Goal: Task Accomplishment & Management: Use online tool/utility

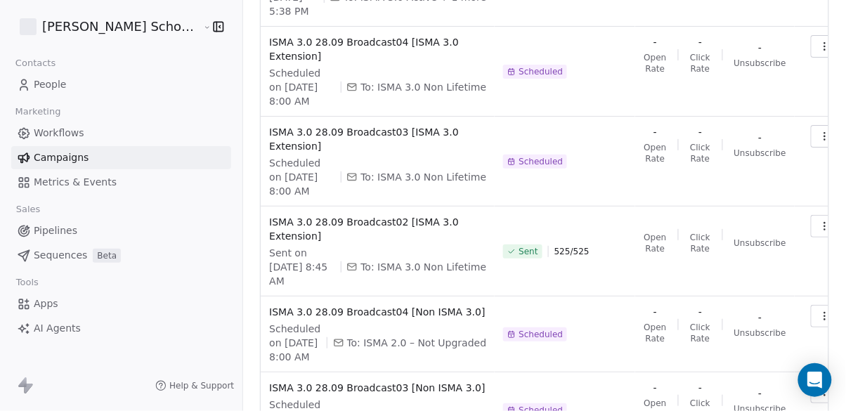
scroll to position [528, 0]
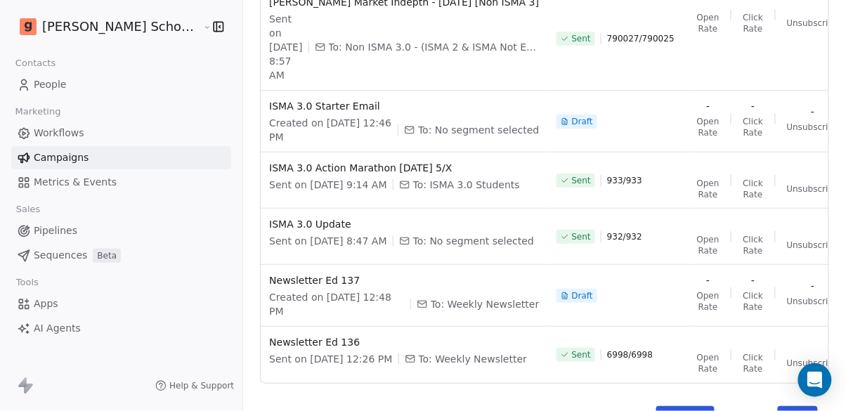
click at [284, 273] on span "Newsletter Ed 137" at bounding box center [404, 280] width 270 height 14
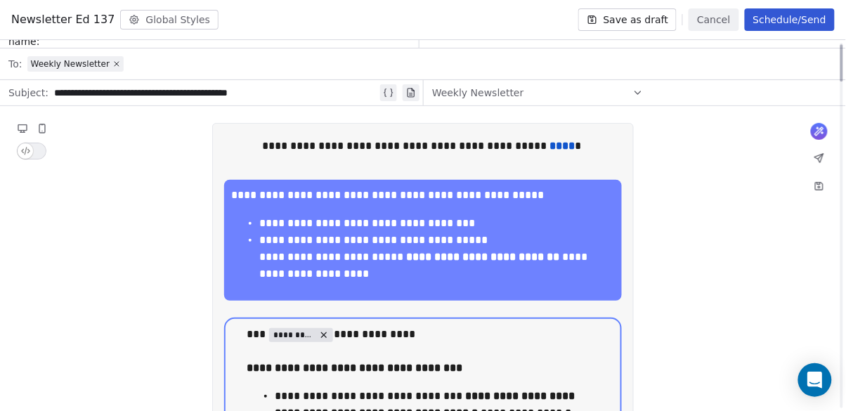
scroll to position [18, 0]
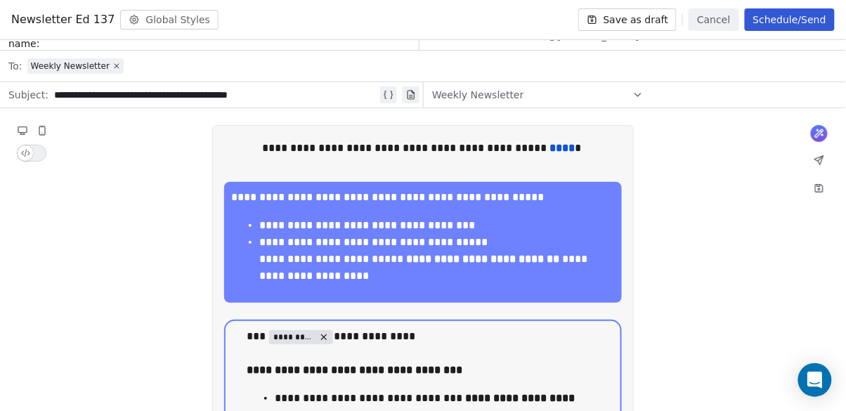
click at [720, 24] on button "Cancel" at bounding box center [714, 19] width 50 height 22
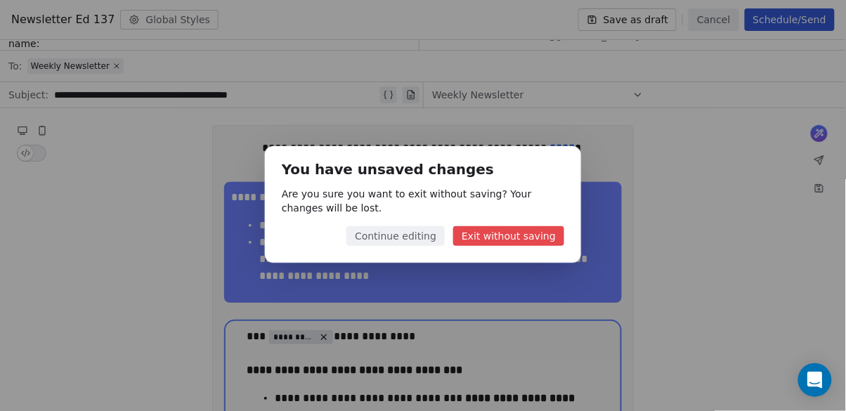
scroll to position [408, 0]
click at [495, 234] on button "Exit without saving" at bounding box center [508, 236] width 111 height 20
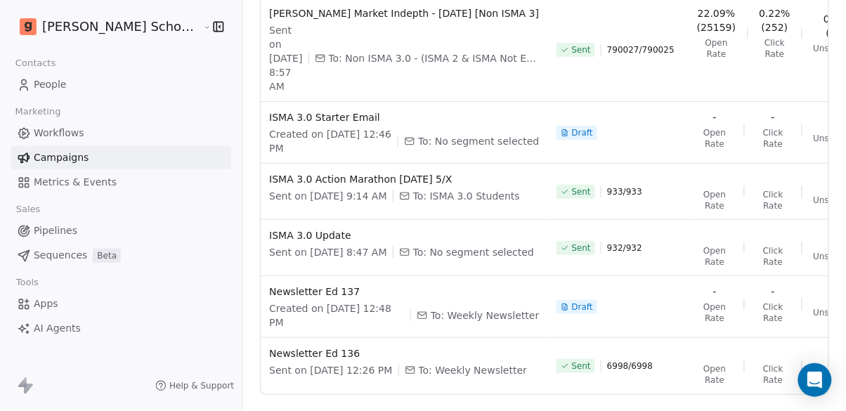
click at [290, 285] on span "Newsletter Ed 137" at bounding box center [404, 292] width 270 height 14
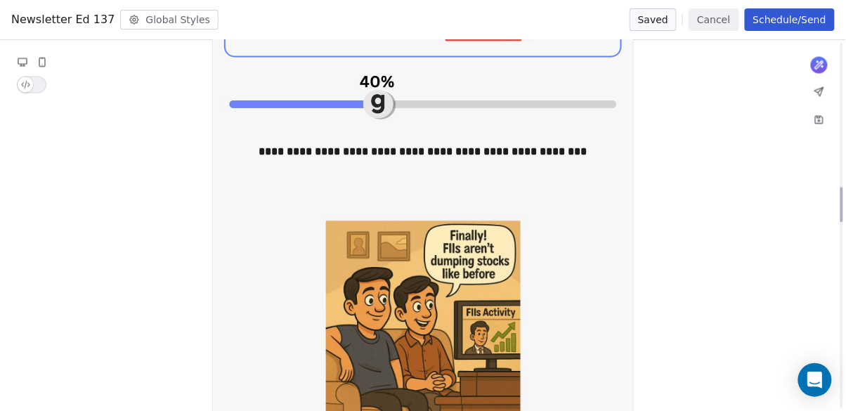
scroll to position [1799, 0]
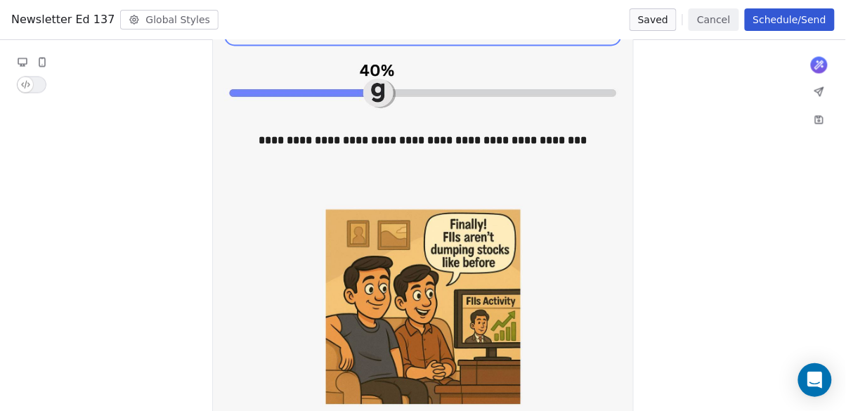
click at [817, 27] on button "Schedule/Send" at bounding box center [790, 19] width 90 height 22
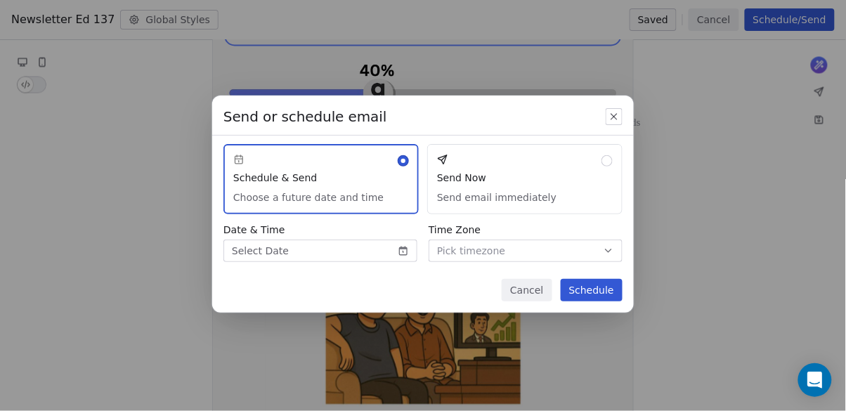
click at [547, 291] on button "Cancel" at bounding box center [527, 290] width 50 height 22
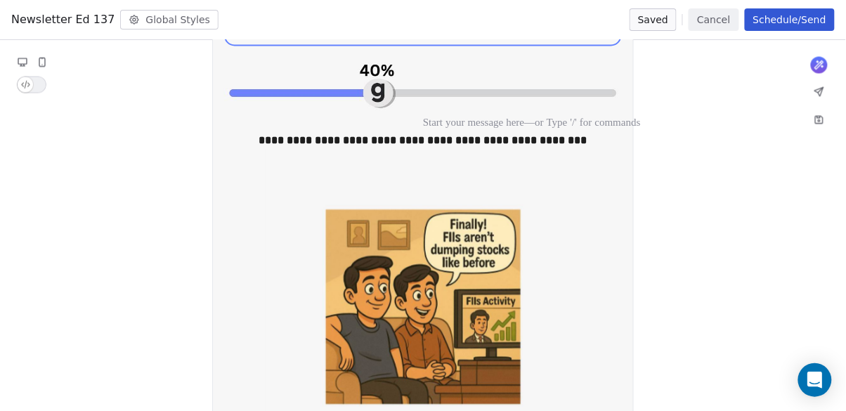
click at [822, 88] on icon at bounding box center [819, 92] width 8 height 8
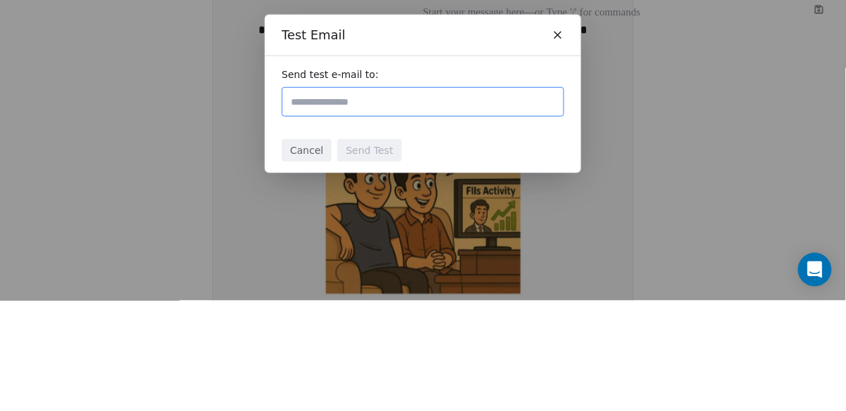
scroll to position [67, 0]
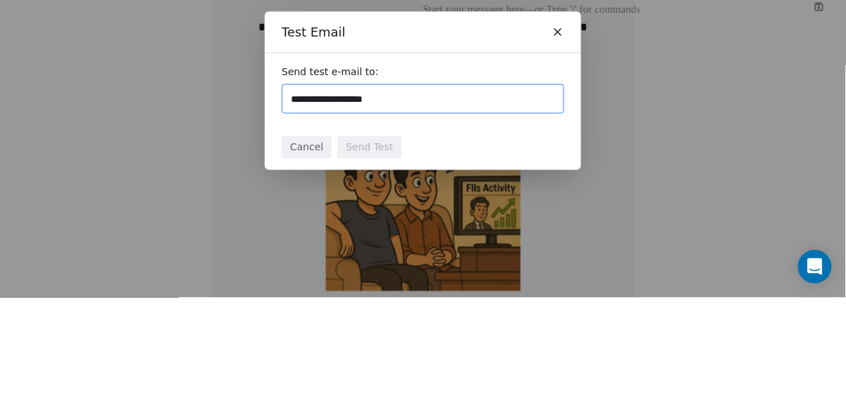
type input "**********"
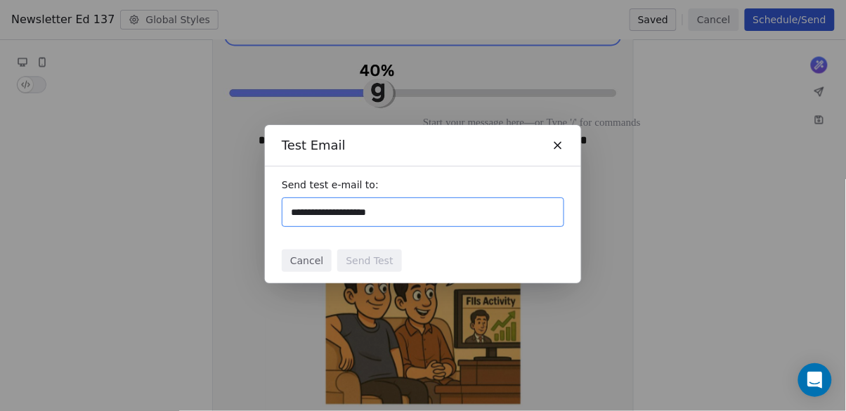
click at [445, 215] on input "**********" at bounding box center [423, 212] width 270 height 17
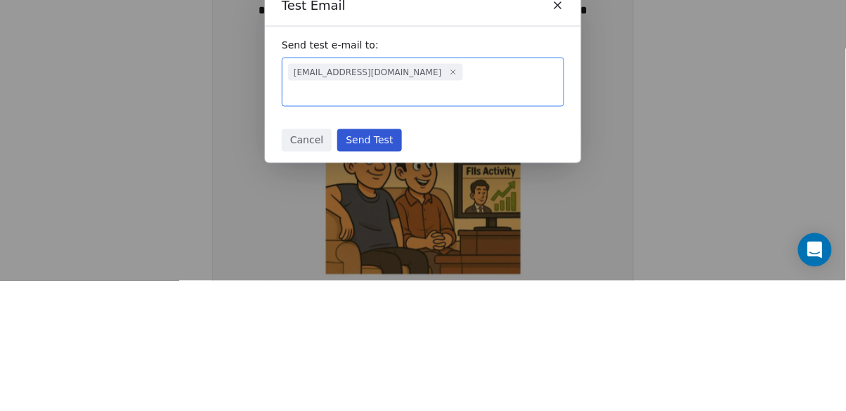
click at [382, 259] on button "Send Test" at bounding box center [369, 270] width 64 height 22
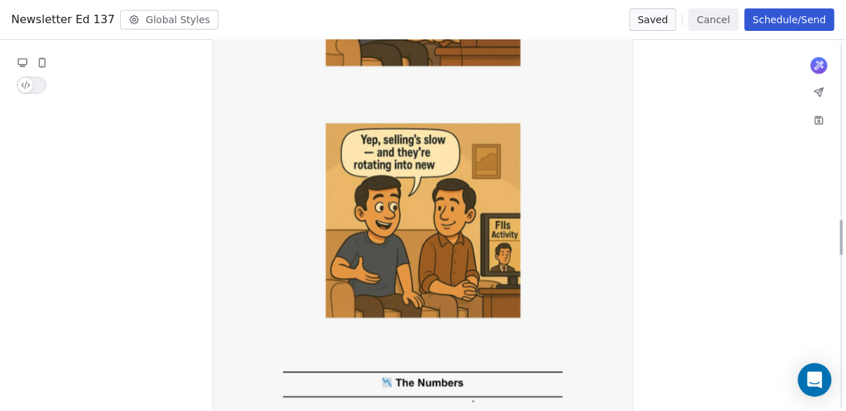
scroll to position [2043, 0]
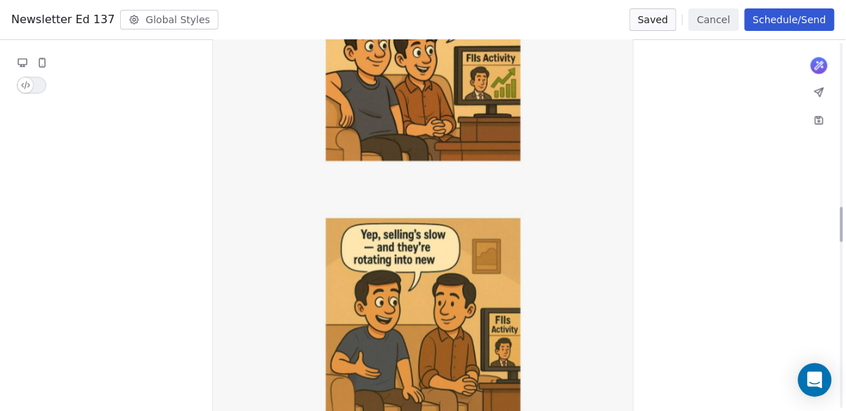
click at [713, 24] on button "Cancel" at bounding box center [714, 19] width 50 height 22
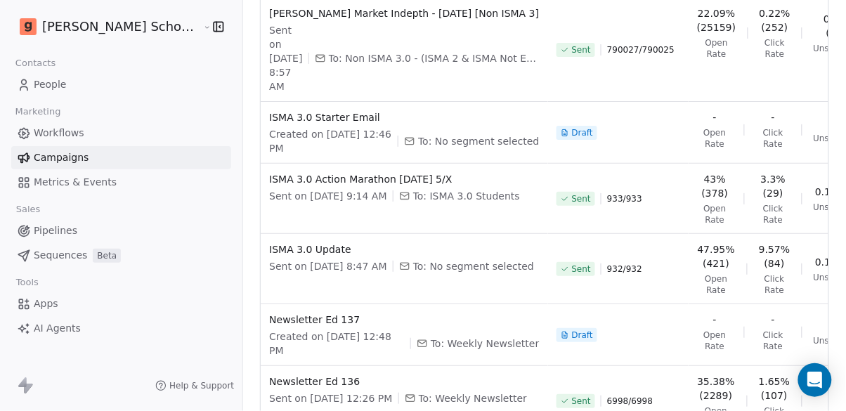
click at [292, 313] on span "Newsletter Ed 137" at bounding box center [404, 320] width 270 height 14
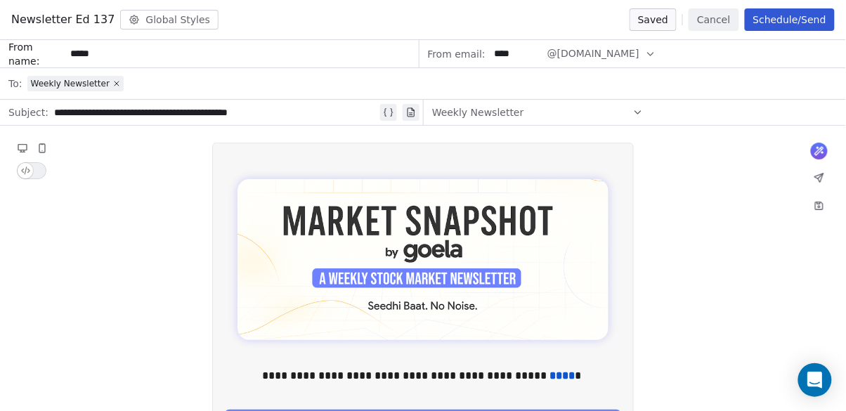
scroll to position [0, 0]
click at [790, 22] on button "Schedule/Send" at bounding box center [790, 19] width 90 height 22
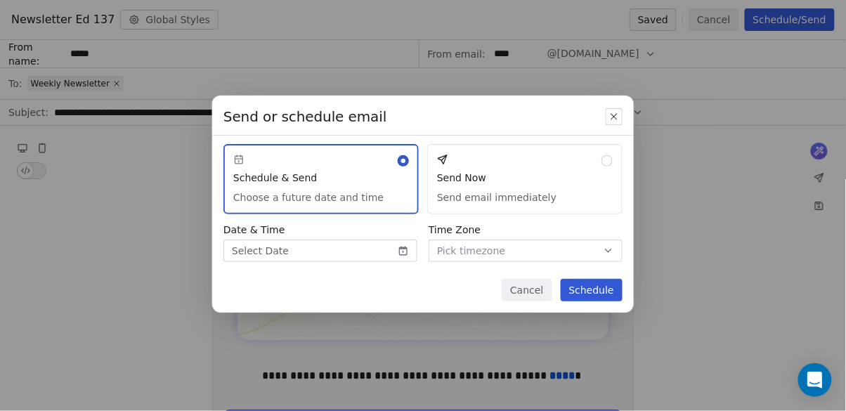
click at [339, 238] on body "Goela School of Finance LLP Contacts People Marketing Workflows Campaigns Metri…" at bounding box center [423, 205] width 846 height 411
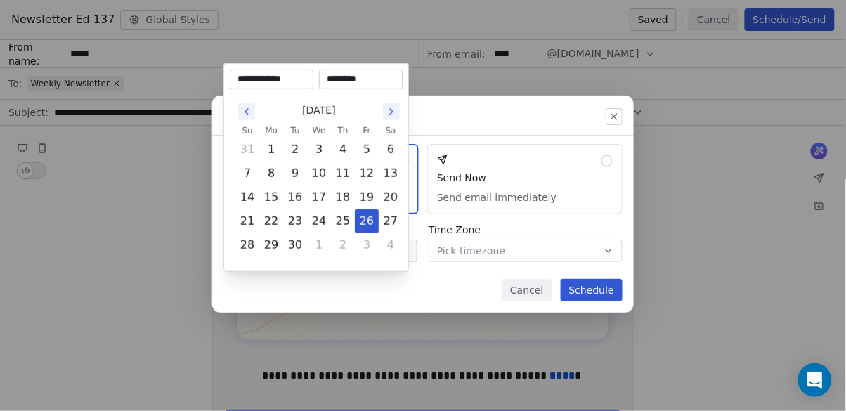
click at [344, 75] on input "********" at bounding box center [361, 79] width 78 height 14
click at [356, 83] on input "********" at bounding box center [361, 79] width 78 height 14
type input "********"
click at [483, 115] on div "Send or schedule email Schedule & Send Choose a future date and time Send Now S…" at bounding box center [423, 205] width 846 height 264
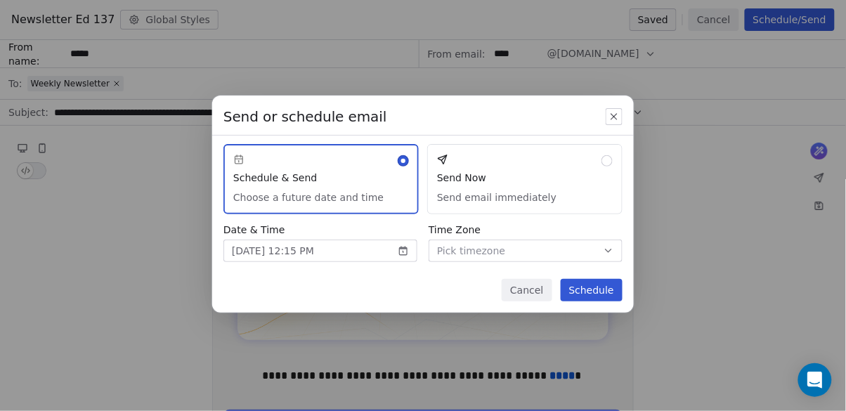
click at [506, 249] on button "Pick timezone" at bounding box center [526, 251] width 194 height 22
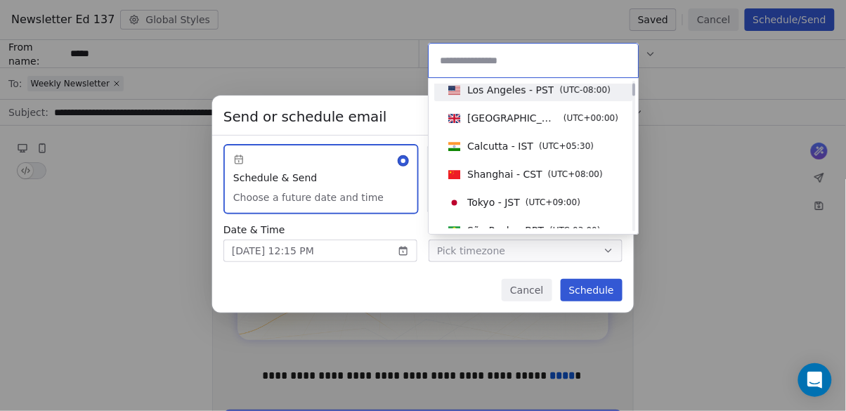
scroll to position [34, 0]
click at [508, 147] on span "Calcutta - IST" at bounding box center [500, 145] width 66 height 14
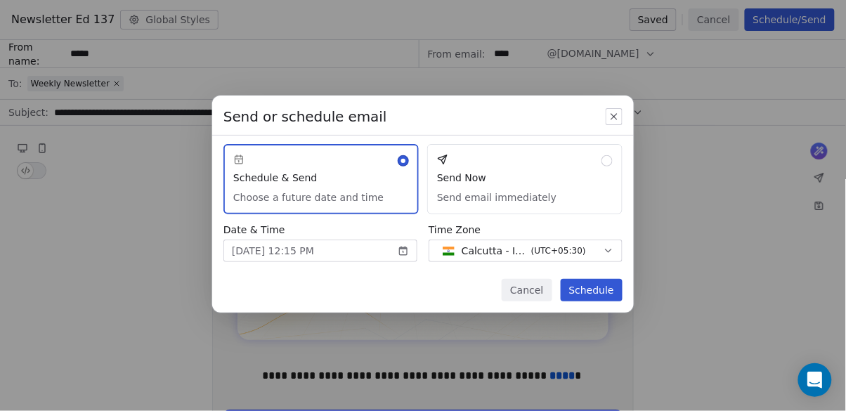
click at [603, 292] on button "Schedule" at bounding box center [592, 290] width 62 height 22
click at [602, 295] on button "Schedule" at bounding box center [592, 290] width 62 height 22
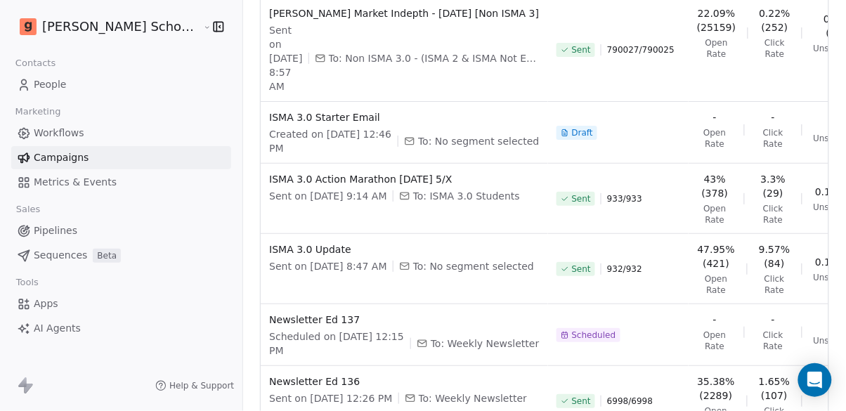
click at [269, 327] on span "Newsletter Ed 137" at bounding box center [404, 320] width 270 height 14
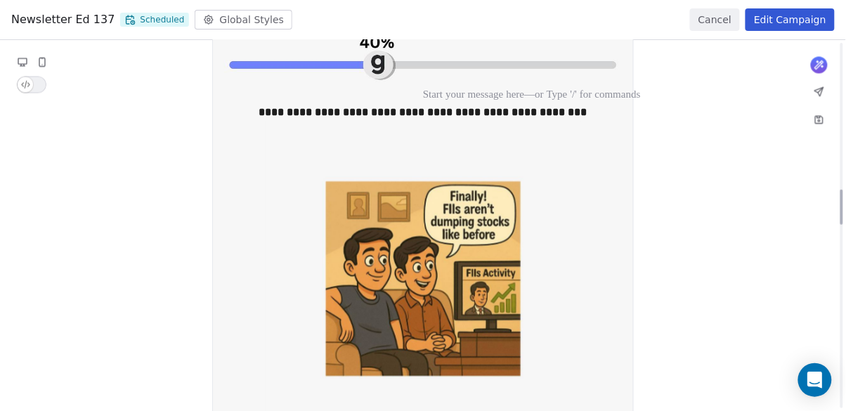
scroll to position [1826, 0]
